Goal: Check status

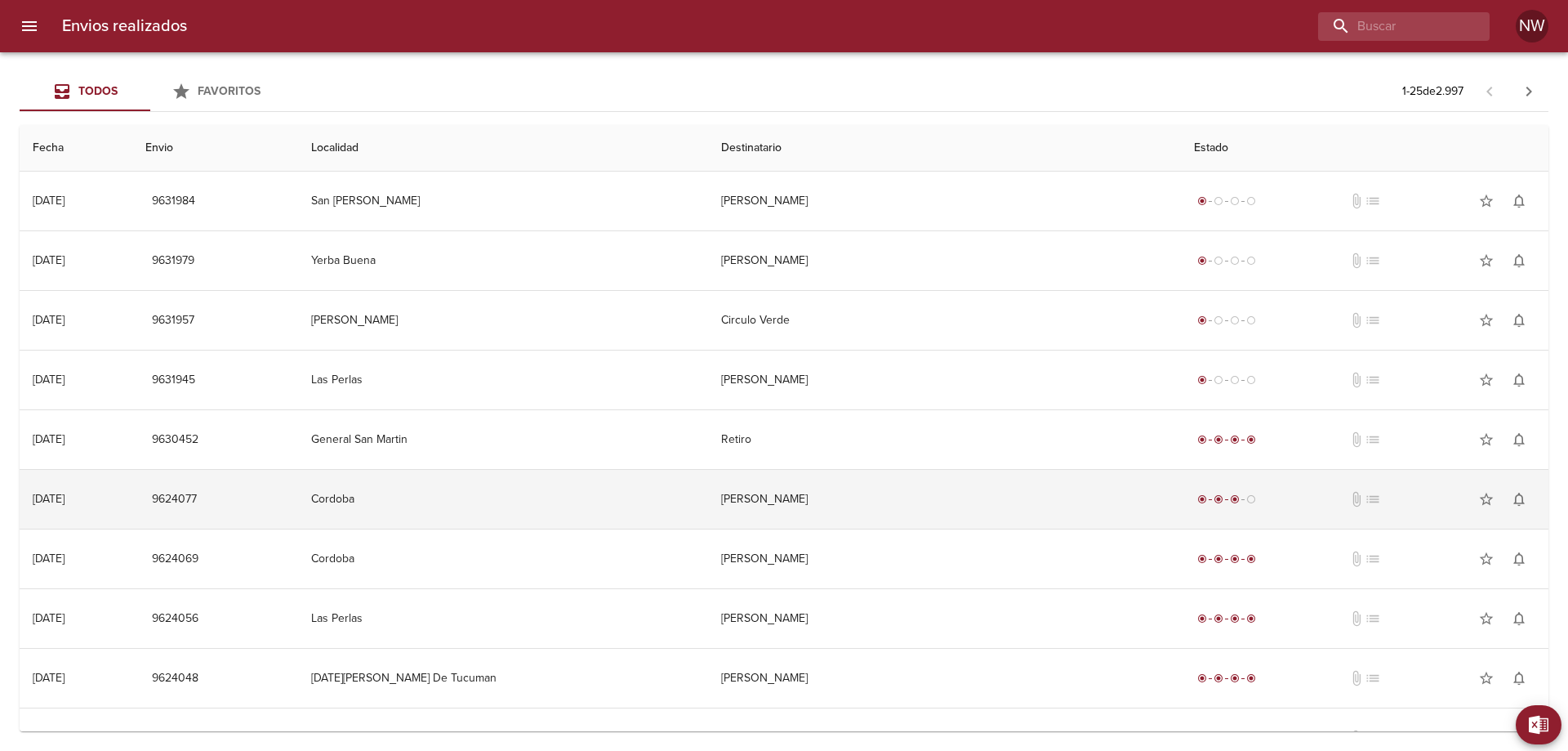
click at [959, 522] on td "[PERSON_NAME]" at bounding box center [944, 498] width 473 height 59
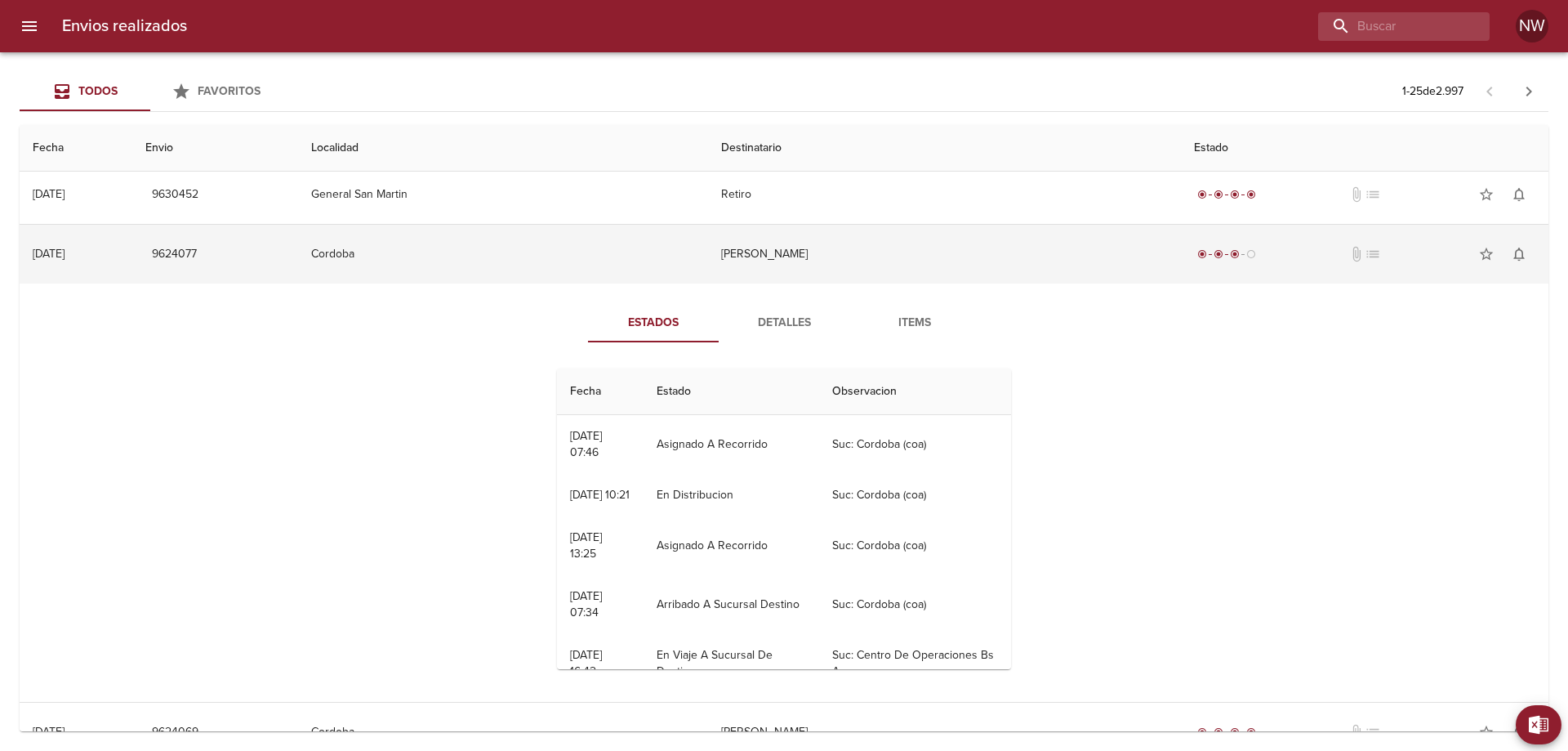
click at [817, 265] on td "[PERSON_NAME]" at bounding box center [944, 254] width 473 height 59
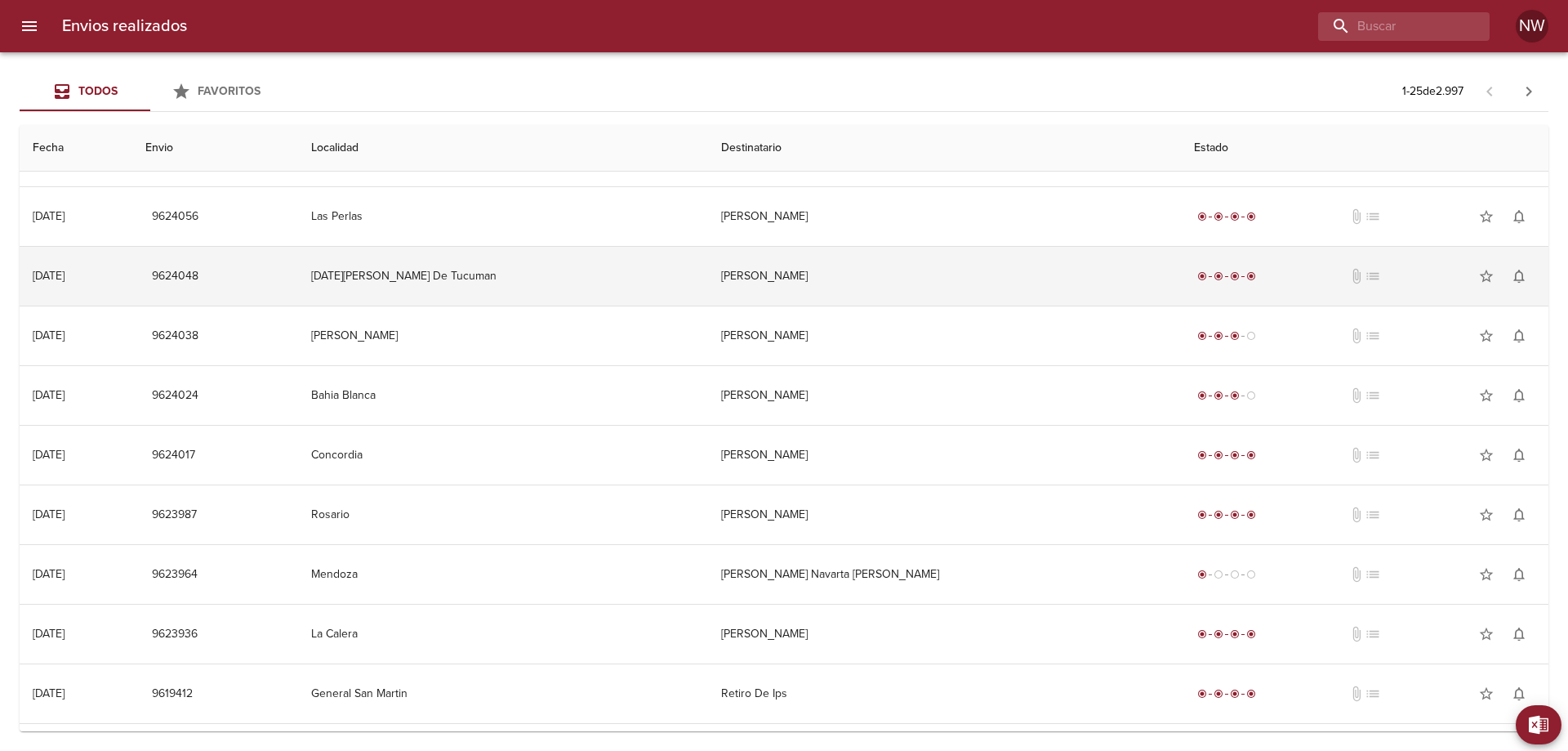
scroll to position [408, 0]
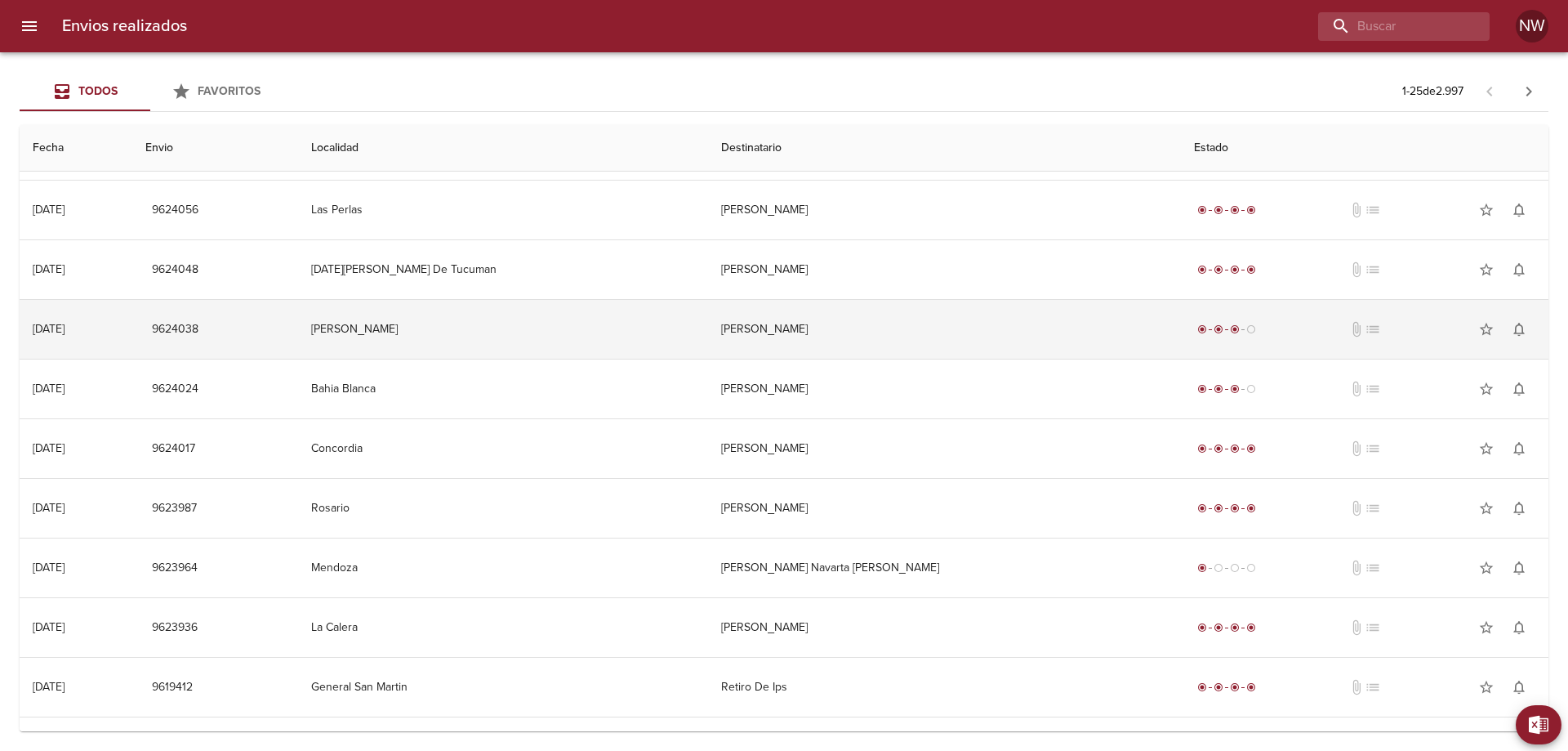
click at [941, 359] on td "[PERSON_NAME]" at bounding box center [944, 329] width 473 height 59
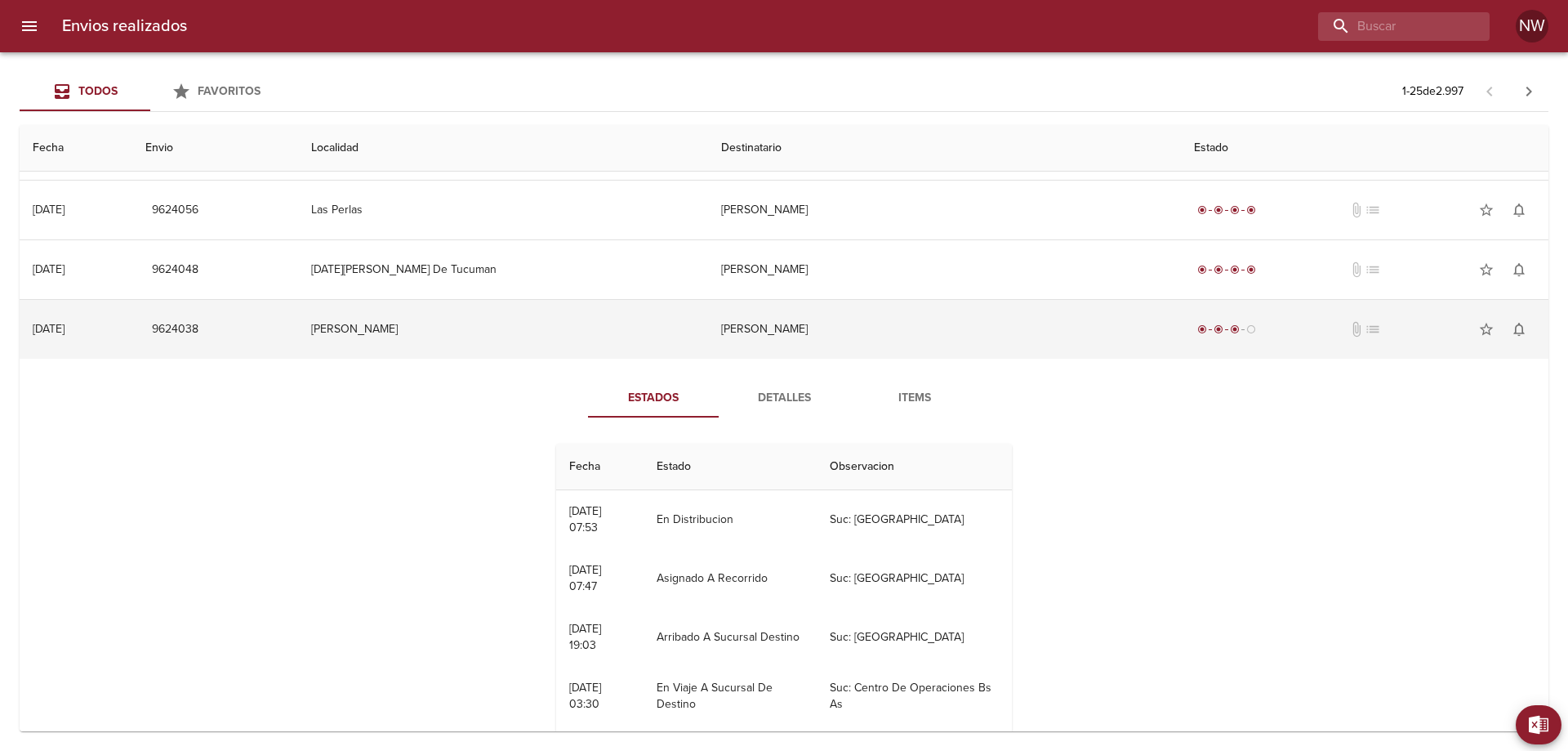
click at [934, 359] on td "[PERSON_NAME]" at bounding box center [944, 329] width 473 height 59
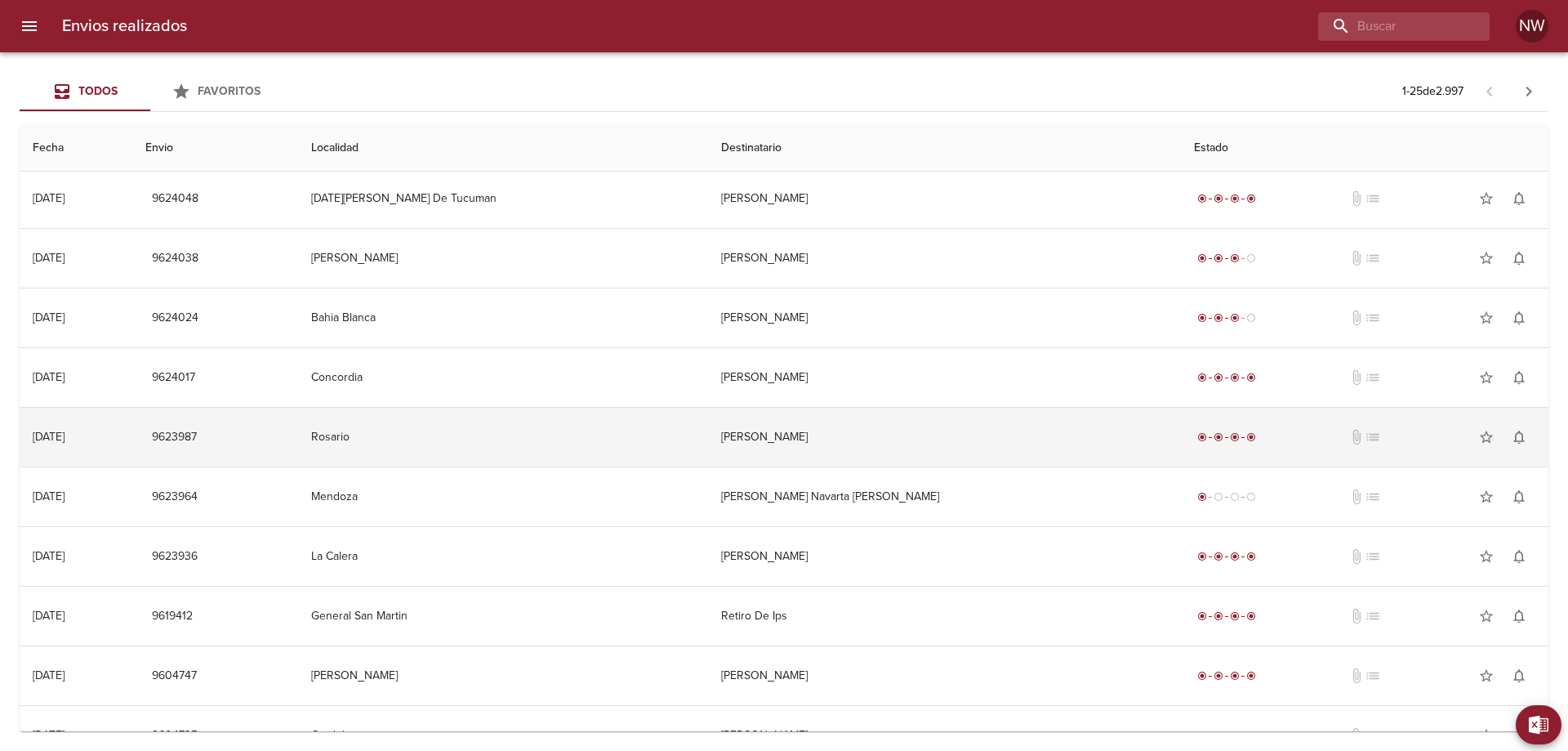
scroll to position [572, 0]
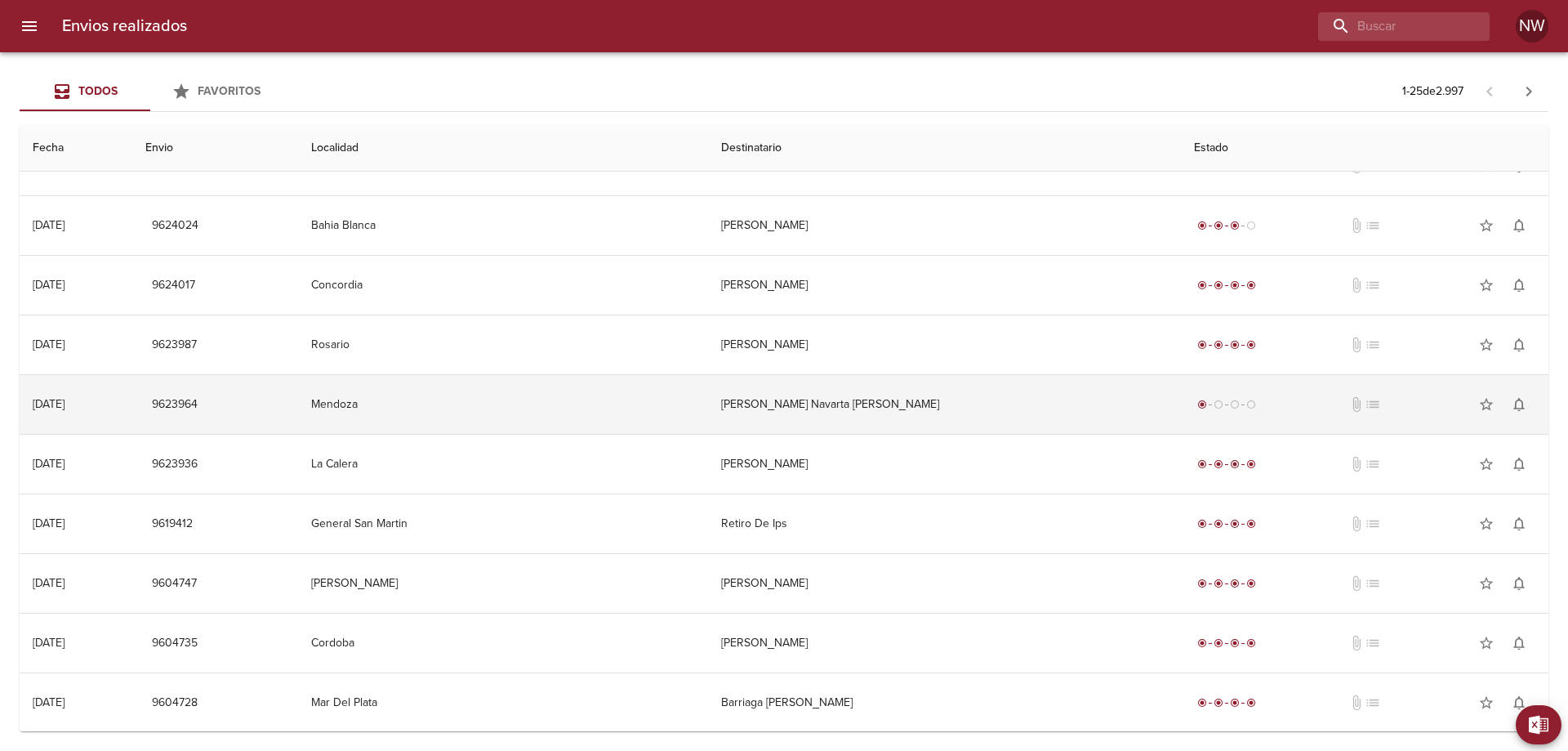
click at [890, 434] on td "[PERSON_NAME] Navarta [PERSON_NAME]" at bounding box center [944, 403] width 473 height 59
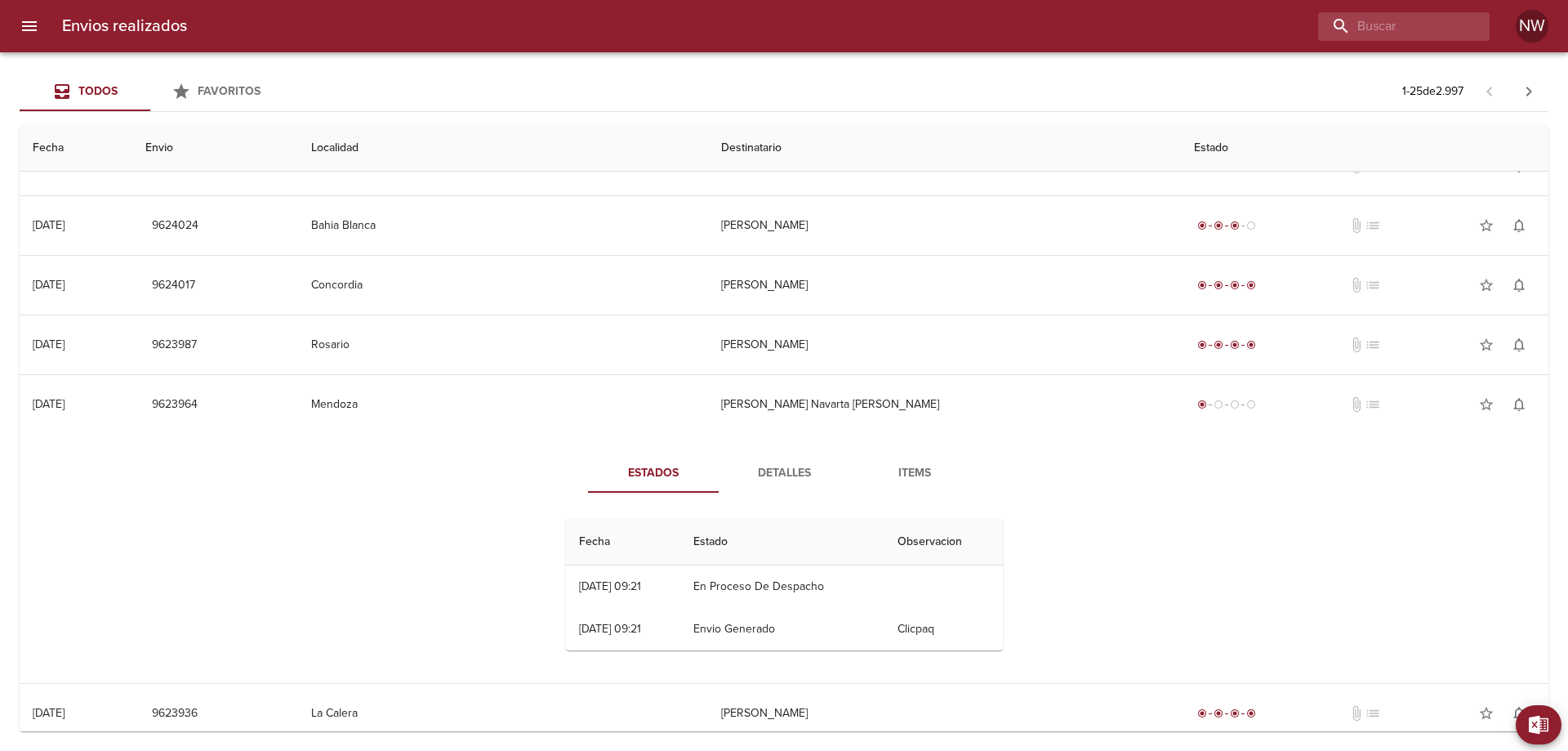
click at [798, 483] on span "Detalles" at bounding box center [784, 473] width 111 height 20
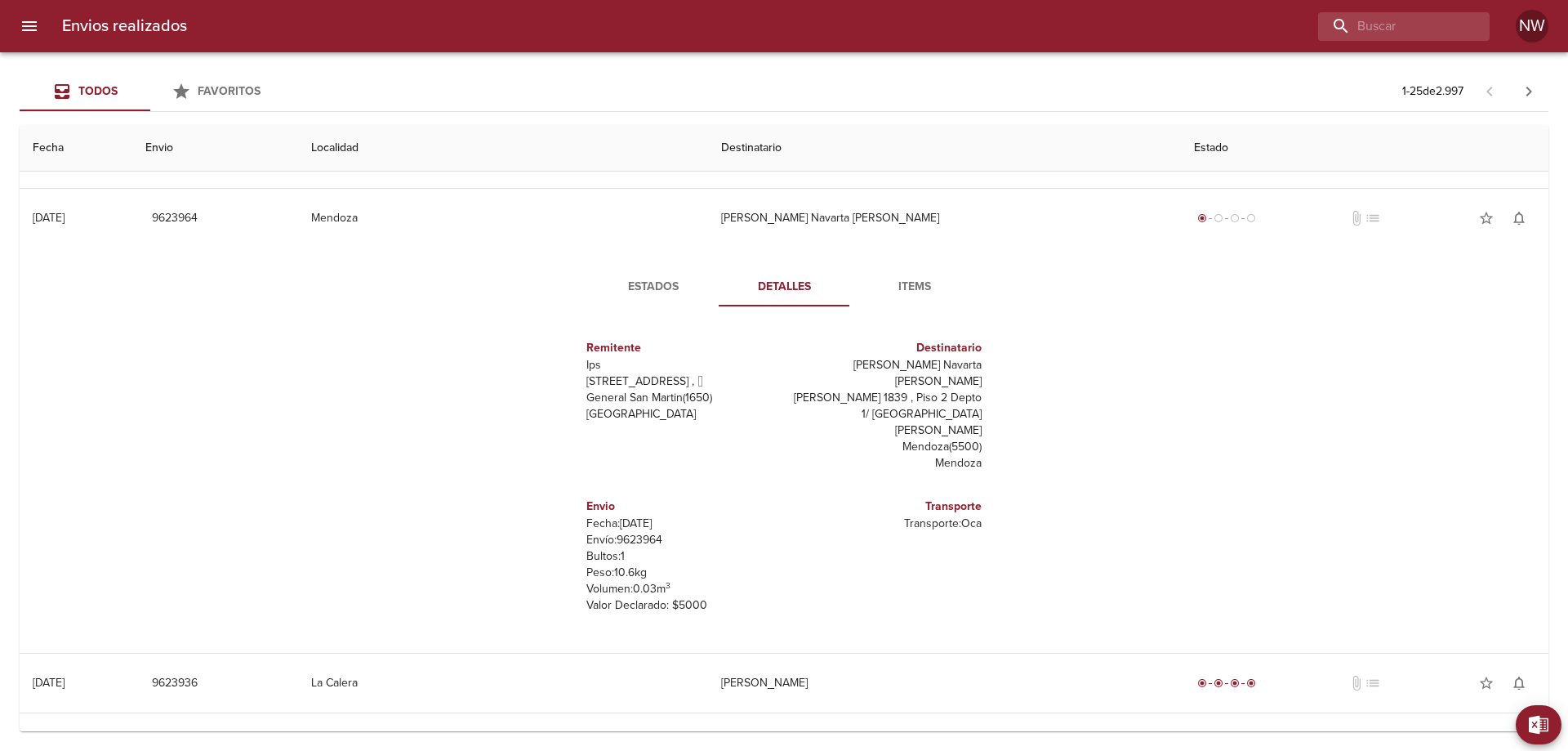
scroll to position [817, 0]
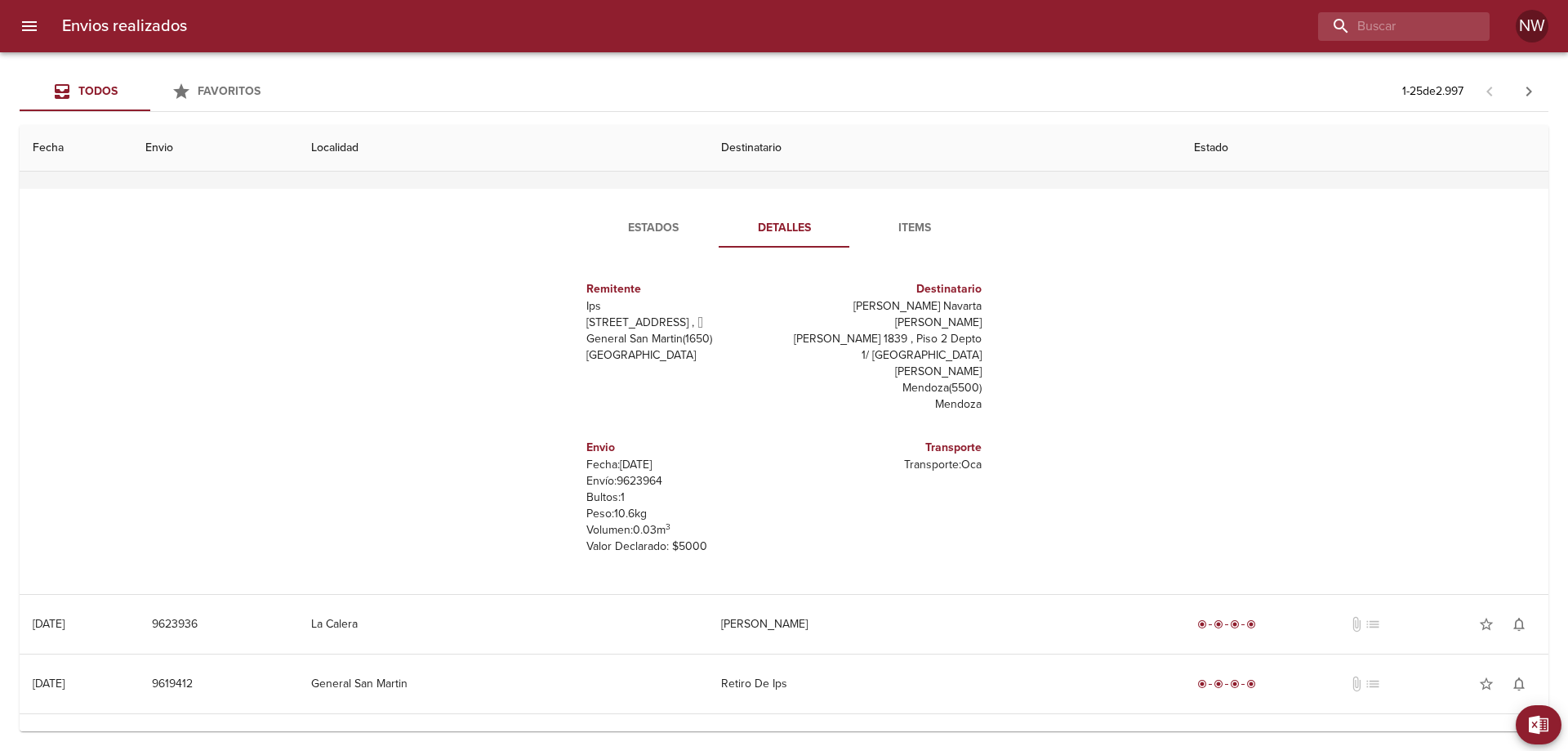
click at [961, 189] on td "[PERSON_NAME] Navarta [PERSON_NAME]" at bounding box center [944, 159] width 473 height 59
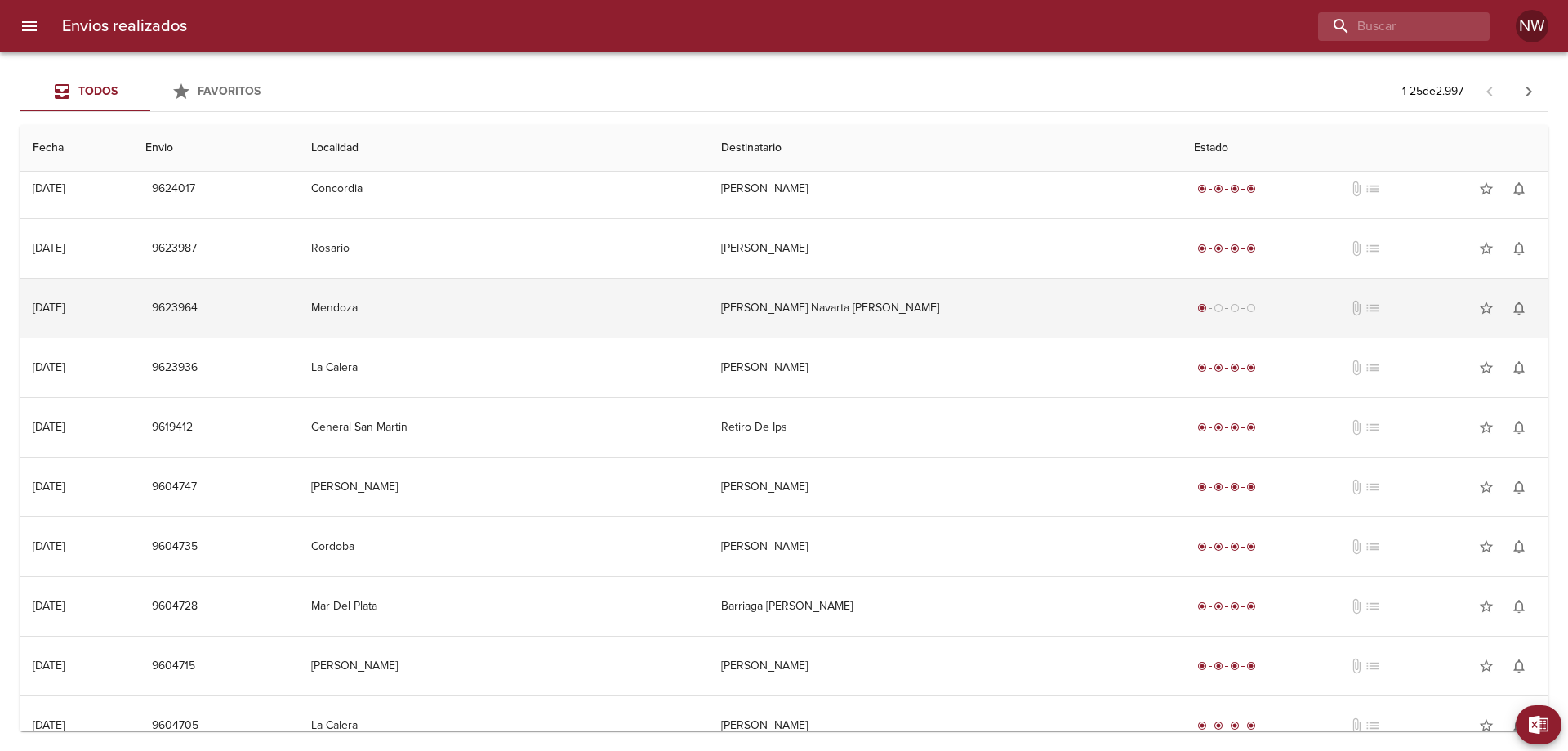
scroll to position [653, 0]
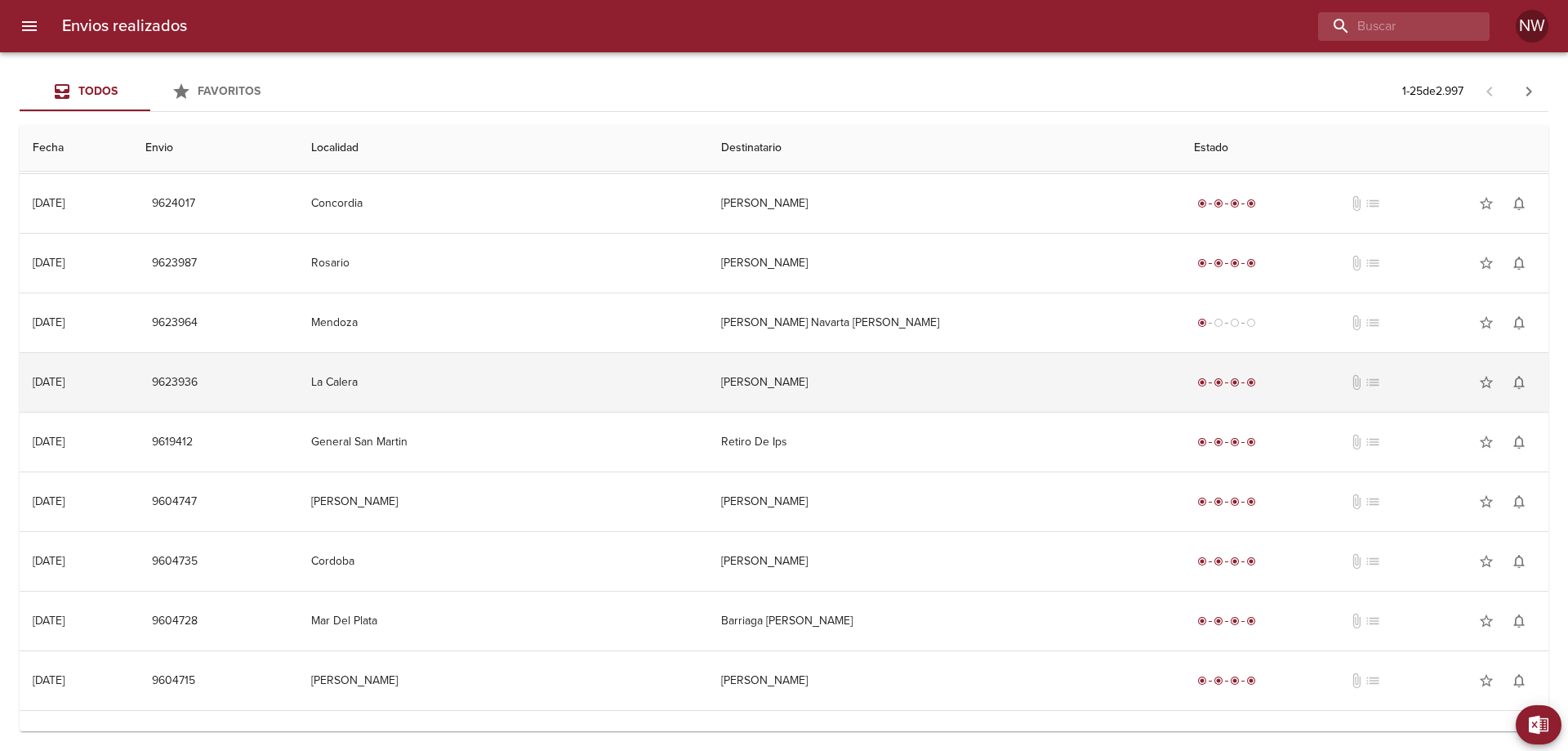
click at [960, 409] on td "[PERSON_NAME]" at bounding box center [944, 382] width 473 height 59
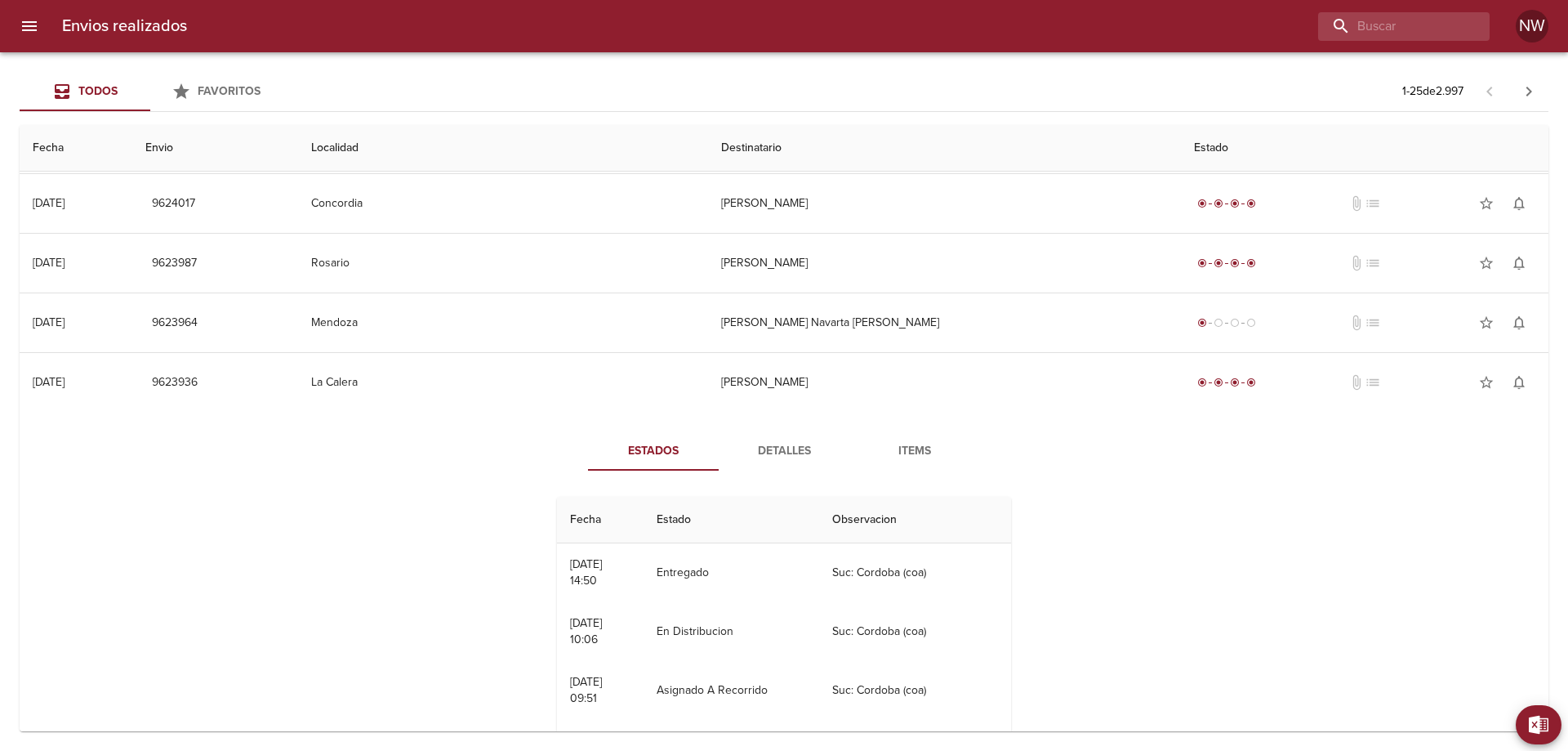
click at [813, 462] on span "Detalles" at bounding box center [784, 452] width 111 height 20
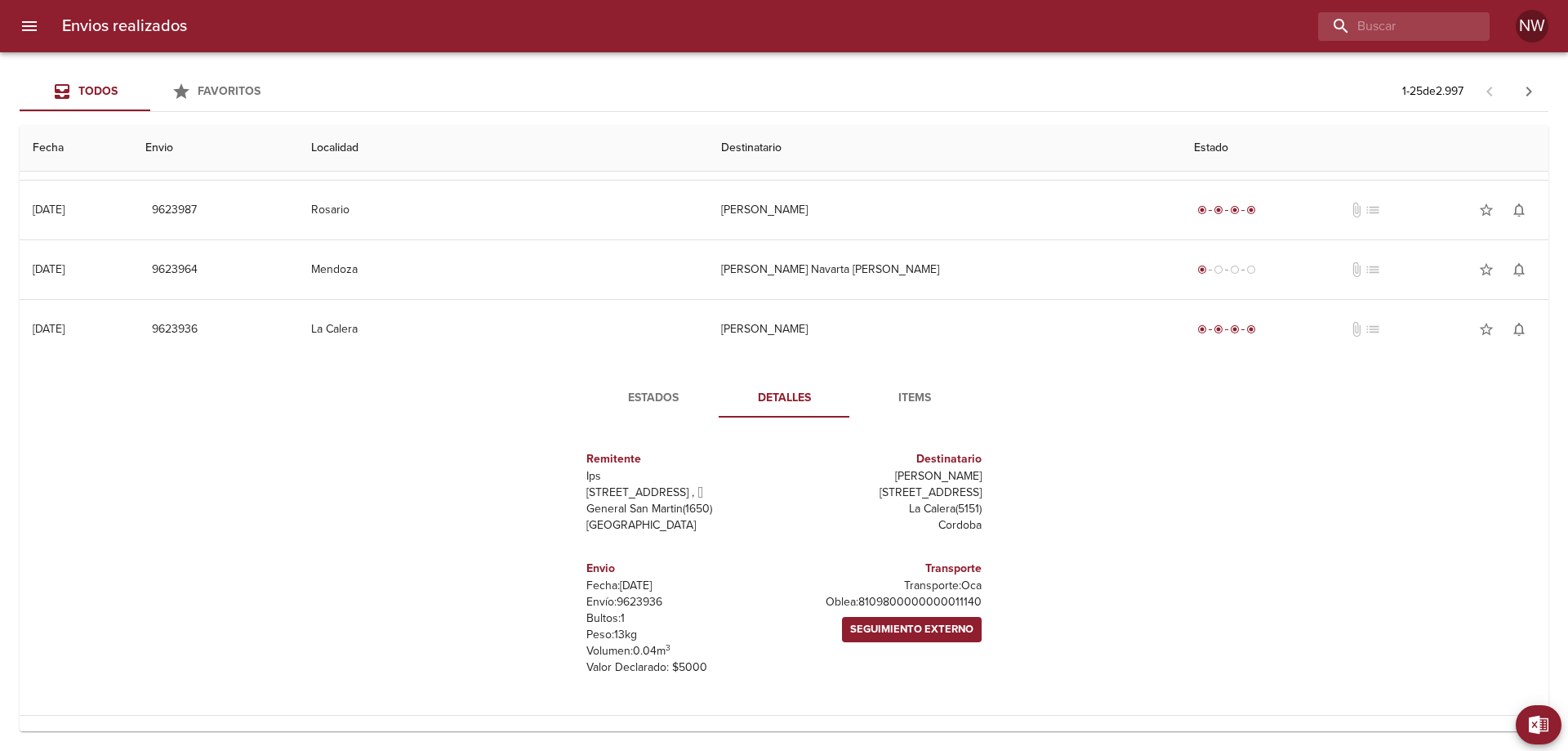
scroll to position [735, 0]
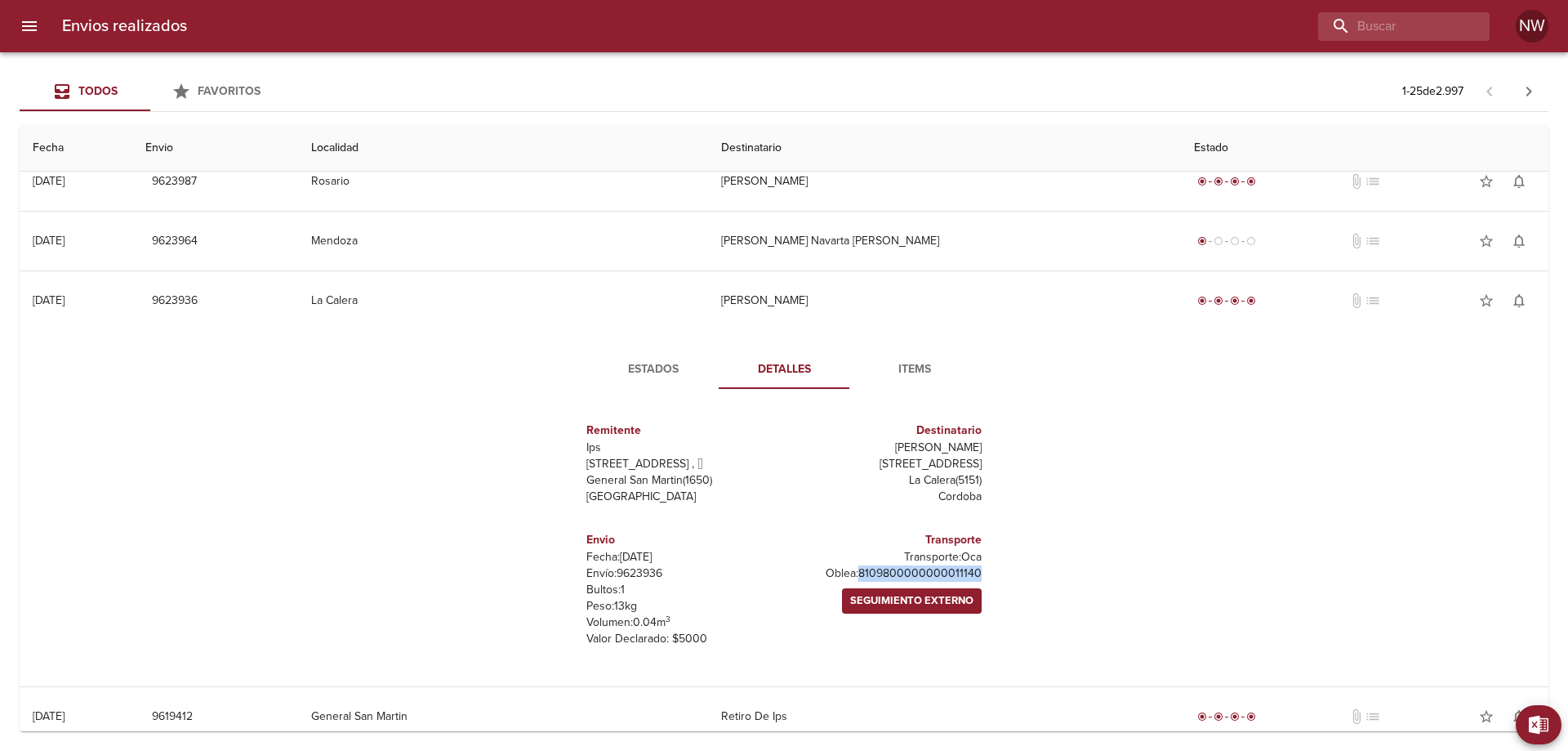
drag, startPoint x: 970, startPoint y: 685, endPoint x: 815, endPoint y: 685, distance: 155.0
click at [815, 660] on div "Transporte Transporte: Oca [PERSON_NAME]: 8109800000000011140 Seguimiento Exter…" at bounding box center [886, 588] width 204 height 142
copy p "8109800000000011140"
